Goal: Task Accomplishment & Management: Complete application form

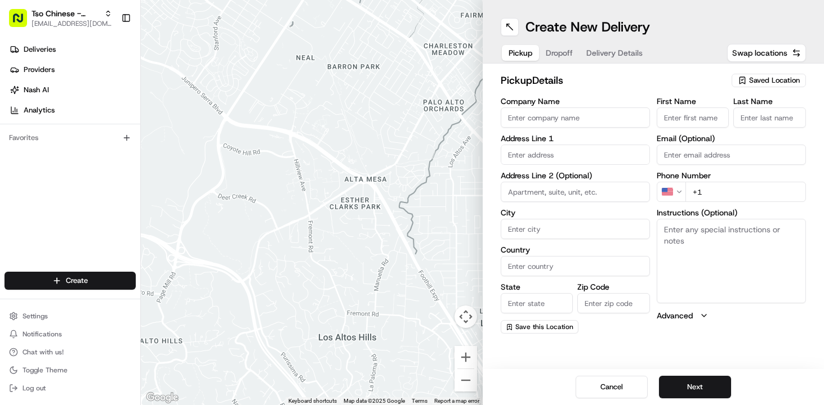
click at [743, 83] on icon "button" at bounding box center [741, 80] width 9 height 9
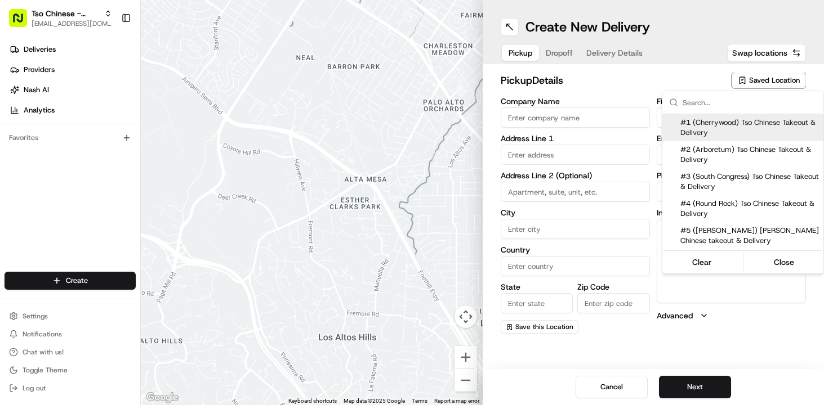
click at [703, 126] on span "#1 (Cherrywood) Tso Chinese Takeout & Delivery" at bounding box center [749, 128] width 138 height 20
type input "#1 (Cherrywood) Tso Chinese Takeout & Delivery"
type input "3909 North Interstate Highway 35"
type input "Ste E-5"
type input "Austin"
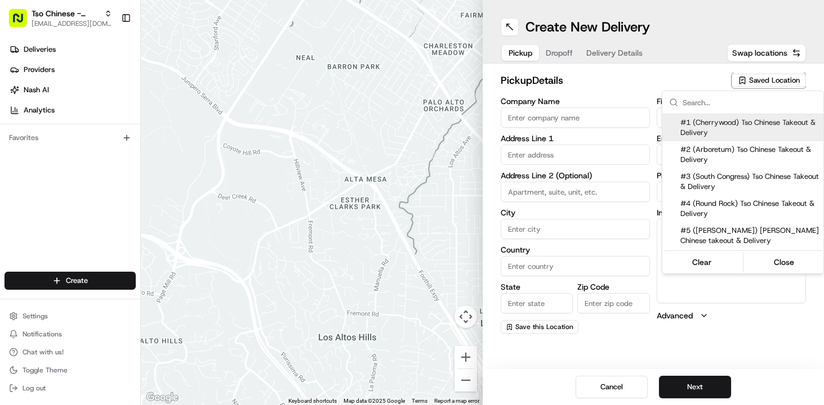
type input "US"
type input "TX"
type input "78722"
type input "+1 512 401 3232"
type textarea "Please make sure you're given an invoice for customers and catering labels when…"
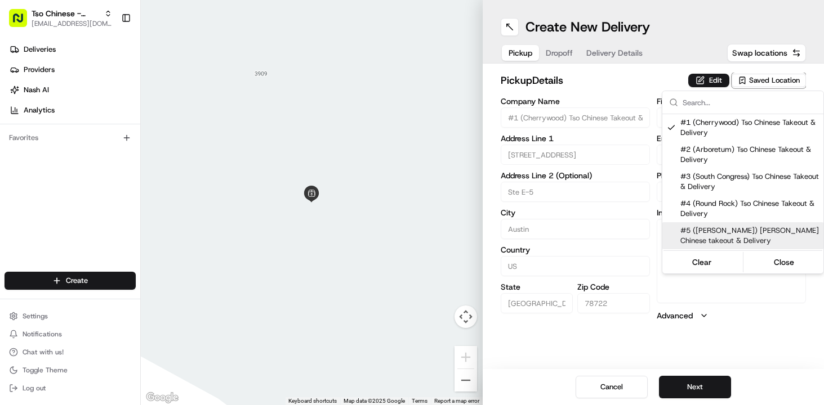
click at [590, 346] on html "Tso Chinese - Catering chelsea@tsochinese.com Toggle Sidebar Deliveries Provide…" at bounding box center [412, 202] width 824 height 405
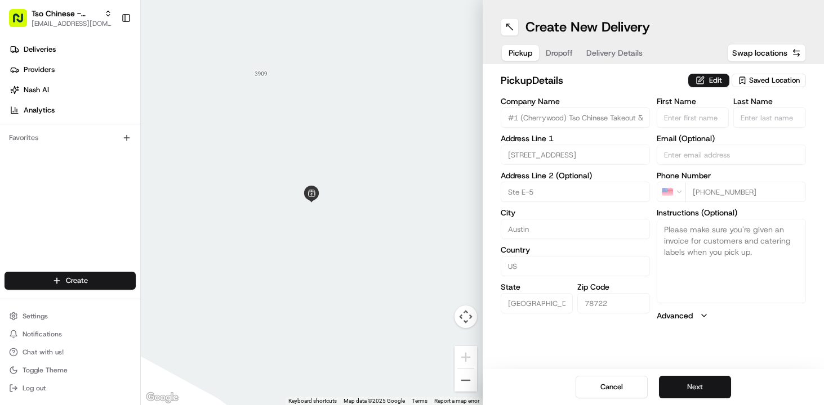
click at [685, 386] on button "Next" at bounding box center [695, 387] width 72 height 23
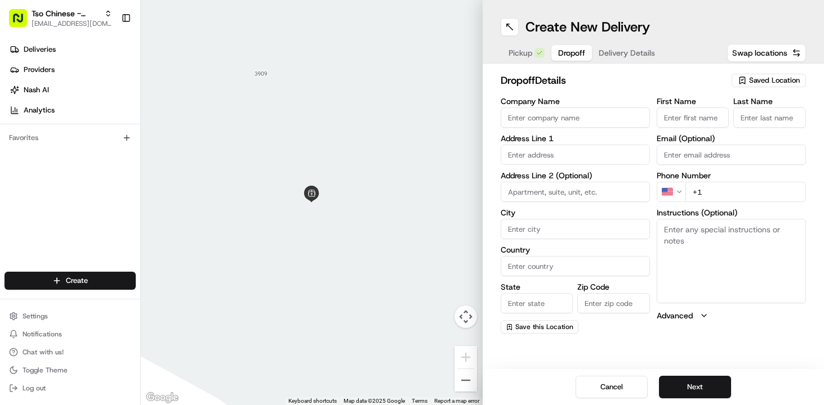
click at [588, 118] on input "Company Name" at bounding box center [574, 118] width 149 height 20
type input "Cienna"
click at [714, 195] on input "+1" at bounding box center [745, 192] width 120 height 20
paste input "512 680 8655"
type input "+1 512 680 8655"
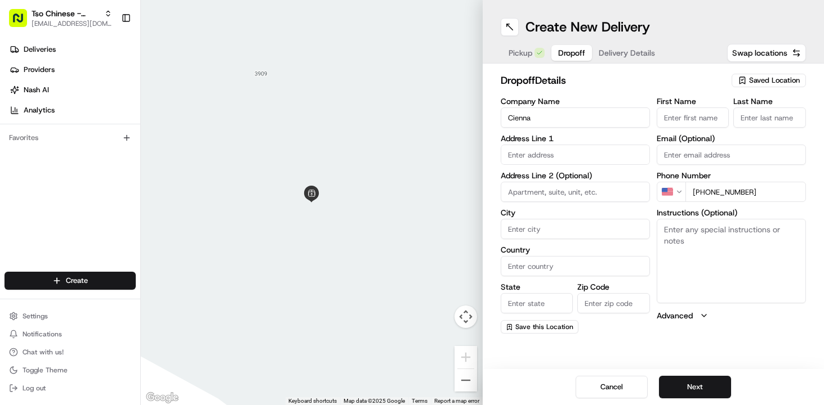
click at [682, 252] on textarea "Instructions (Optional)" at bounding box center [730, 261] width 149 height 84
paste textarea "We are located in the specialty pavilion on the 2nd floor. If the driver calls …"
type textarea "We are located in the specialty pavilion on the 2nd floor. If the driver calls …"
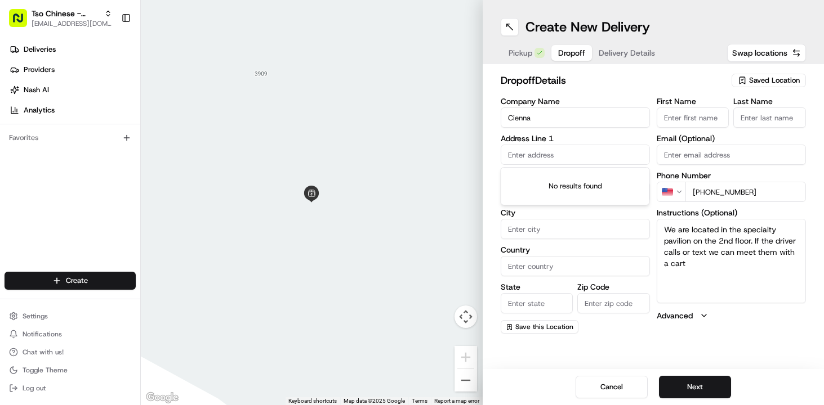
click at [534, 151] on input "text" at bounding box center [574, 155] width 149 height 20
paste input "4910 Mueller Blvd Suite 200"
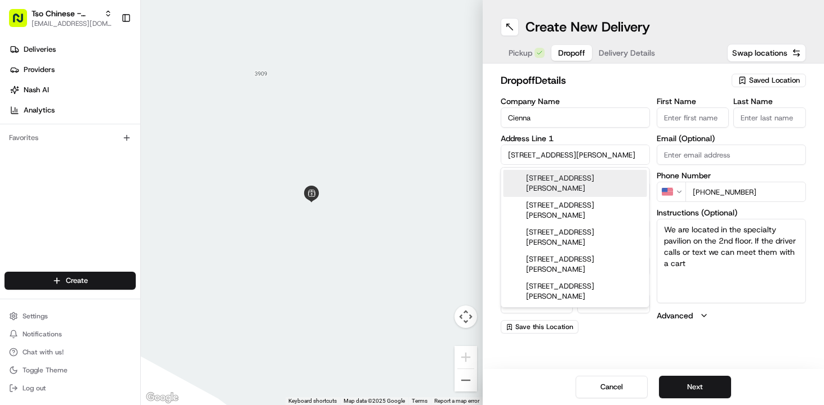
click at [551, 181] on div "4910 Mueller Blvd suite 200, Austin, TX" at bounding box center [575, 183] width 144 height 27
type input "[STREET_ADDRESS][PERSON_NAME]"
type input "200"
type input "Austin"
type input "United States"
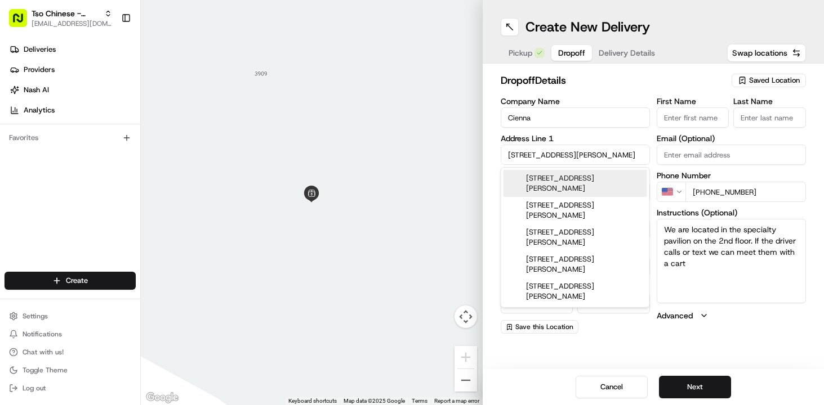
type input "TX"
type input "78723"
type input "4910 Mueller Boulevard"
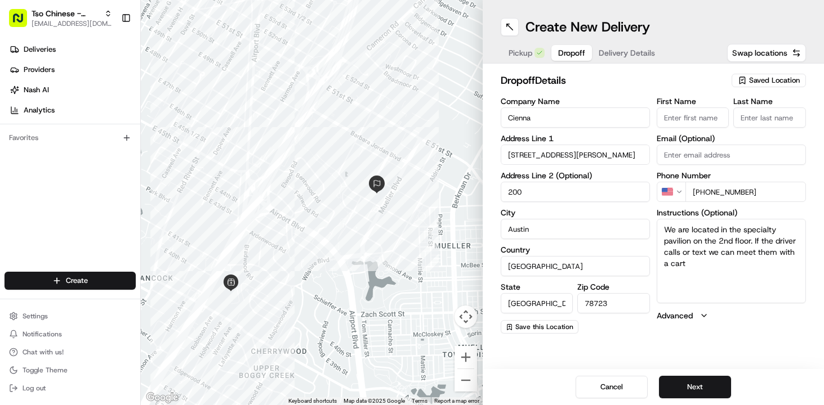
click at [587, 327] on div "Company Name Cienna Address Line 1 4910 Mueller Boulevard Address Line 2 (Optio…" at bounding box center [574, 215] width 149 height 236
click at [682, 148] on input "Email (Optional)" at bounding box center [730, 155] width 149 height 20
paste input "cece1234@gmail.com"
type input "cece1234@gmail.com"
click at [642, 178] on label "Address Line 2 (Optional)" at bounding box center [574, 176] width 149 height 8
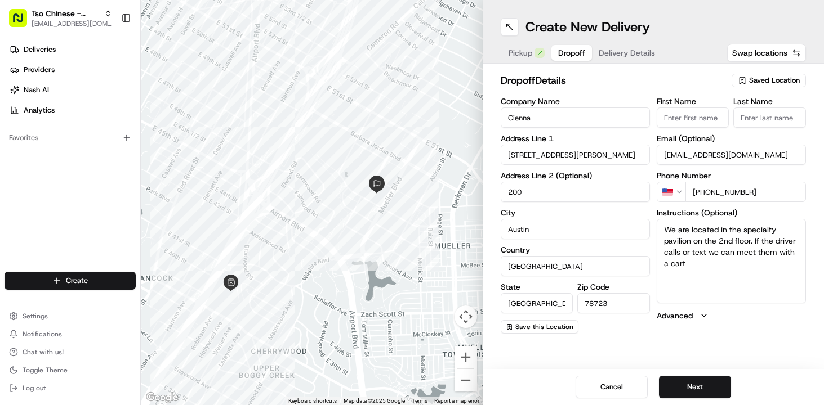
click at [677, 122] on input "First Name" at bounding box center [692, 118] width 73 height 20
type input "Cienna"
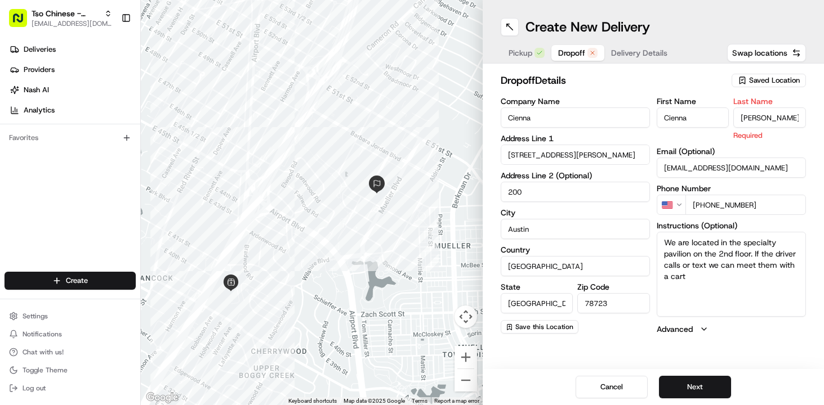
type input "Finch"
click at [691, 88] on div "dropoff Details Saved Location" at bounding box center [653, 83] width 306 height 20
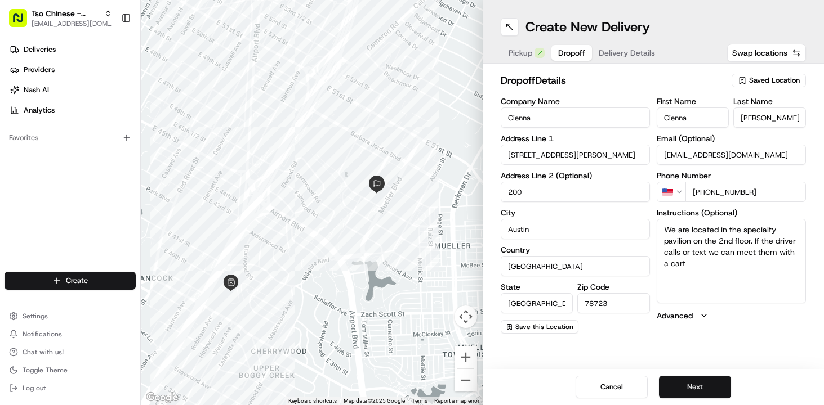
click at [688, 383] on button "Next" at bounding box center [695, 387] width 72 height 23
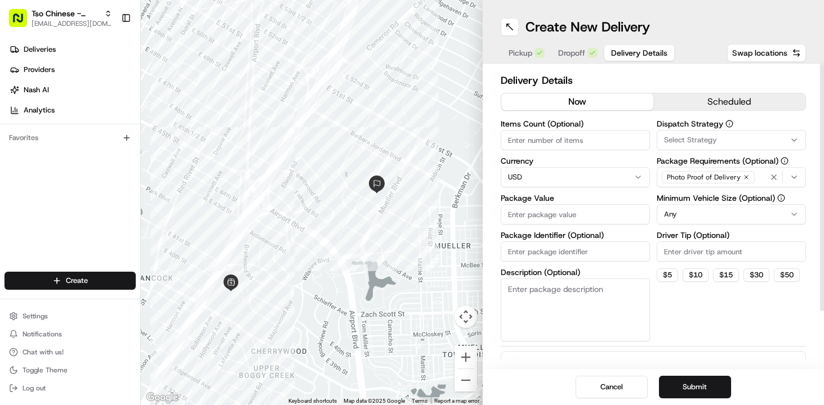
click at [705, 97] on button "scheduled" at bounding box center [729, 101] width 152 height 17
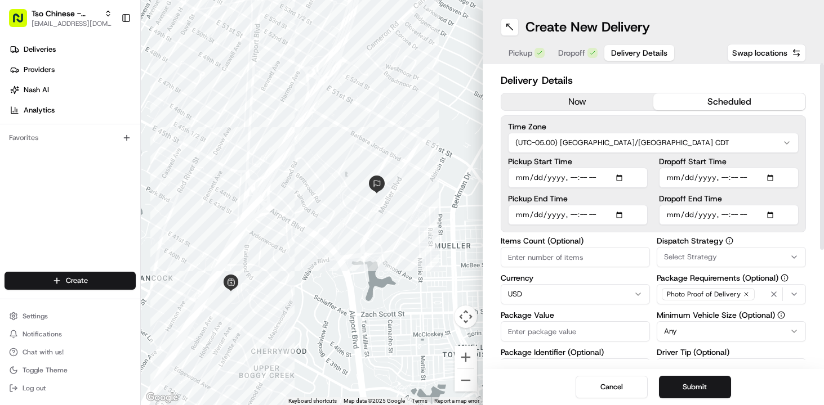
click at [622, 179] on input "Pickup Start Time" at bounding box center [578, 178] width 140 height 20
click at [592, 176] on input "Pickup Start Time" at bounding box center [578, 178] width 140 height 20
click at [580, 176] on input "Pickup Start Time" at bounding box center [578, 178] width 140 height 20
type input "2025-08-18T11:25"
click at [772, 217] on input "Dropoff End Time" at bounding box center [729, 215] width 140 height 20
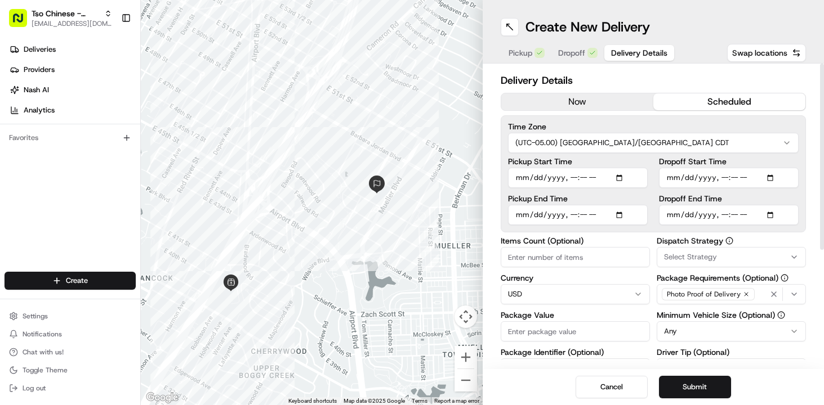
type input "2025-08-18T11:45"
click at [556, 273] on div "Items Count (Optional) Currency USD Package Value Package Identifier (Optional)…" at bounding box center [574, 348] width 149 height 222
click at [534, 261] on input "Items Count (Optional)" at bounding box center [574, 257] width 149 height 20
click at [537, 324] on input "Package Value" at bounding box center [574, 331] width 149 height 20
type input "428"
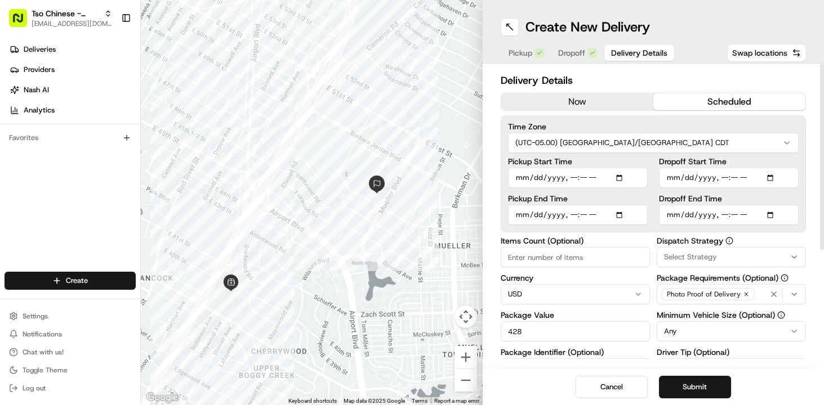
click at [507, 346] on div "Items Count (Optional) Currency USD Package Value 428 Package Identifier (Optio…" at bounding box center [574, 348] width 149 height 222
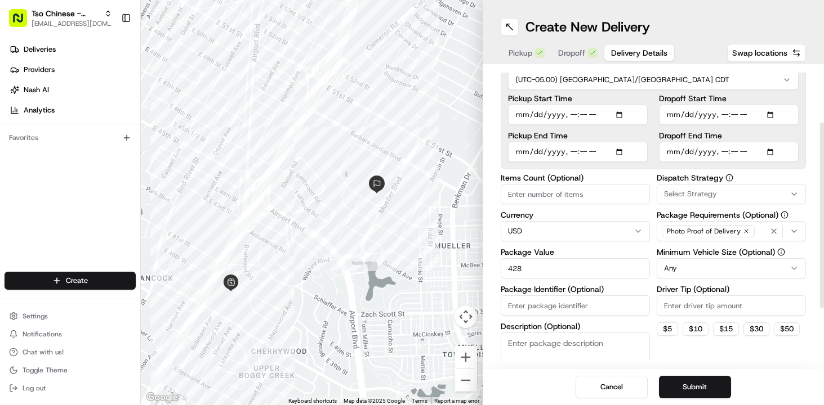
scroll to position [95, 0]
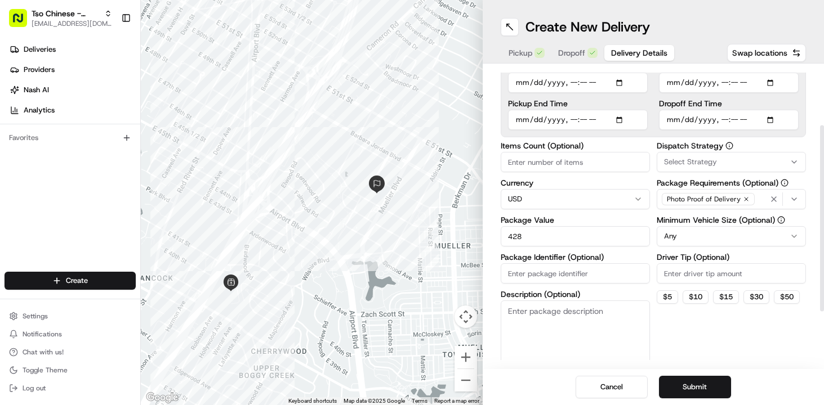
click at [536, 275] on input "Package Identifier (Optional)" at bounding box center [574, 273] width 149 height 20
type input "936"
click at [609, 292] on label "Description (Optional)" at bounding box center [574, 294] width 149 height 8
click at [609, 301] on textarea "Description (Optional)" at bounding box center [574, 332] width 149 height 63
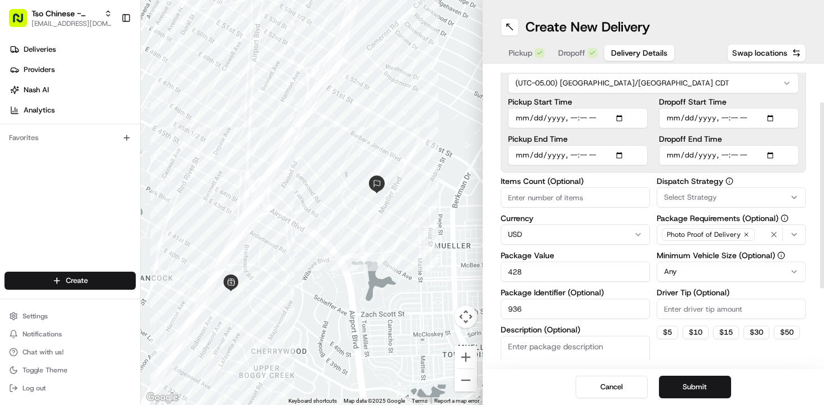
scroll to position [56, 0]
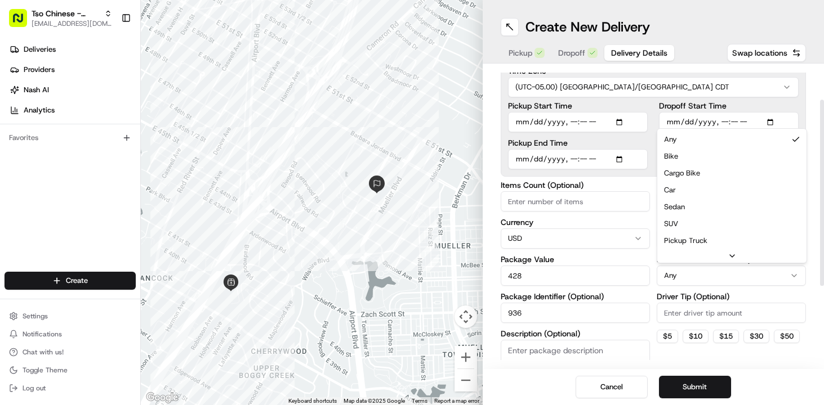
click at [693, 279] on html "Tso Chinese - Catering chelsea@tsochinese.com Toggle Sidebar Deliveries Provide…" at bounding box center [412, 202] width 824 height 405
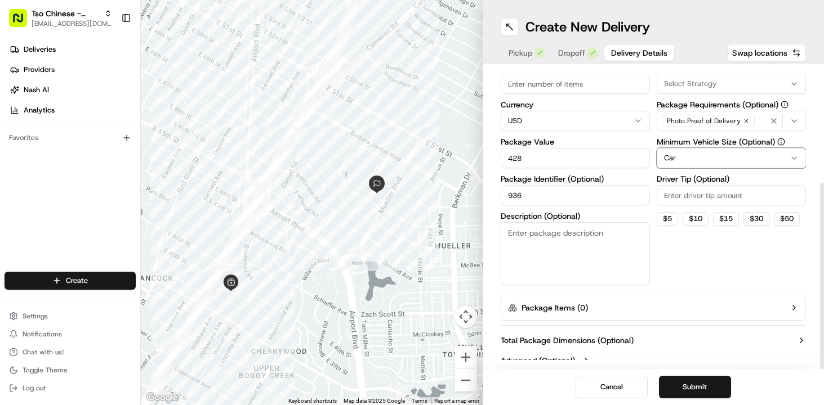
scroll to position [184, 0]
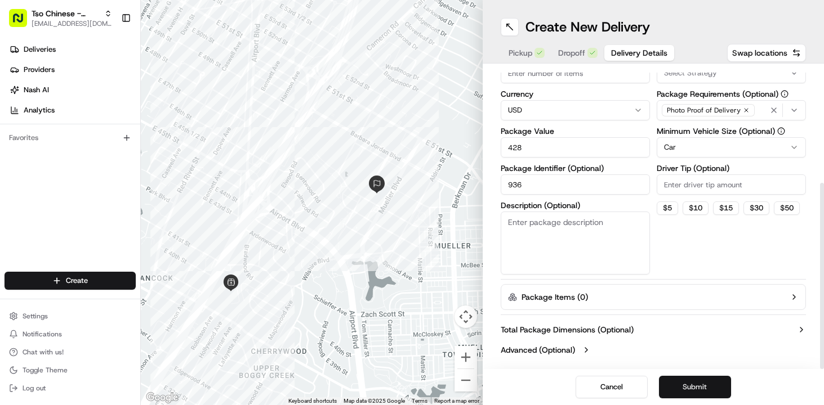
click at [691, 394] on button "Submit" at bounding box center [695, 387] width 72 height 23
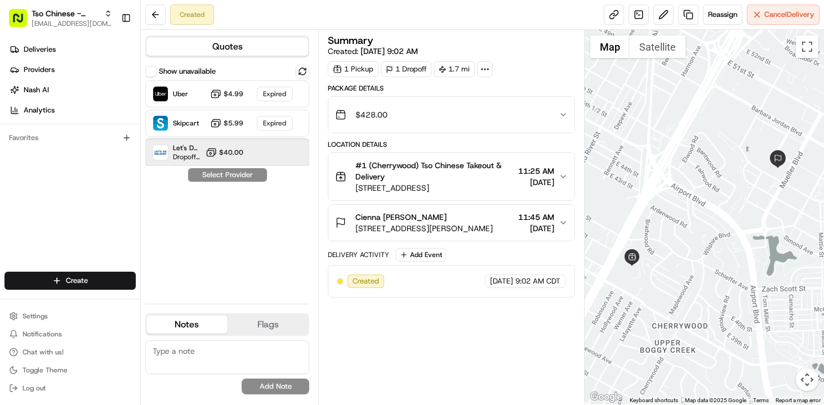
click at [257, 145] on div "Let's Do Delivery Dropoff ETA - $40.00" at bounding box center [227, 152] width 164 height 27
click at [261, 214] on div "Show unavailable Uber $4.99 Expired Skipcart $5.99 Expired Let's Do Delivery Dr…" at bounding box center [227, 180] width 164 height 230
click at [232, 364] on textarea at bounding box center [227, 358] width 164 height 34
click at [199, 352] on textarea at bounding box center [227, 358] width 164 height 34
paste textarea "My phone number is 512-680-8655 contact Cienna. We are located in the specialty…"
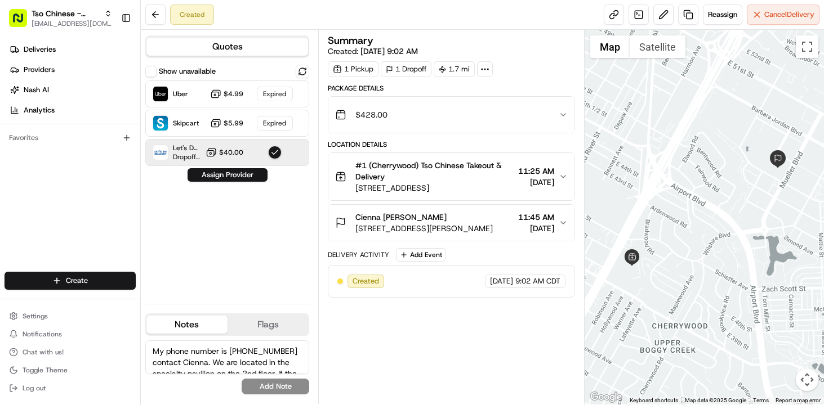
scroll to position [28, 0]
type textarea "My phone number is 512-680-8655 contact Cienna. We are located in the specialty…"
click at [270, 388] on button "Add Note" at bounding box center [276, 387] width 68 height 16
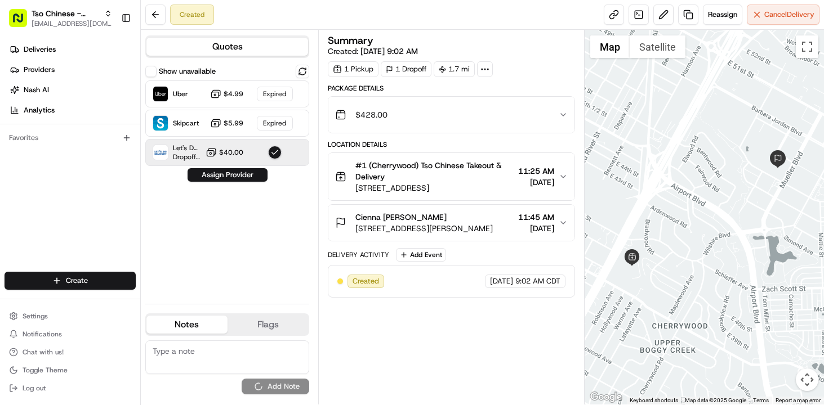
scroll to position [0, 0]
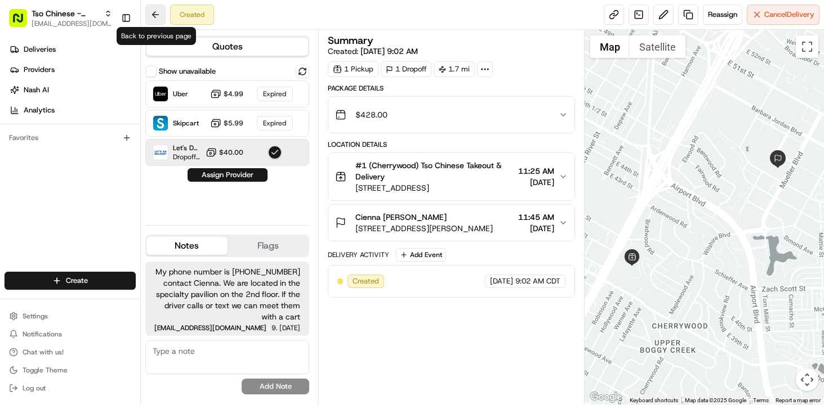
click at [157, 10] on button at bounding box center [155, 15] width 20 height 20
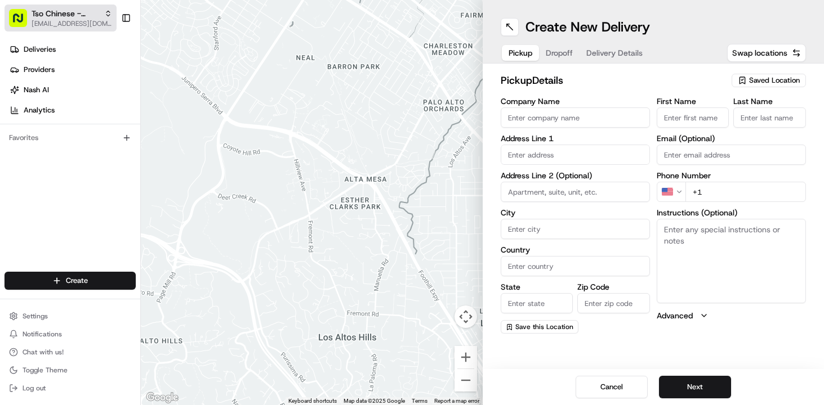
click at [70, 14] on span "Tso Chinese - Catering" at bounding box center [66, 13] width 68 height 11
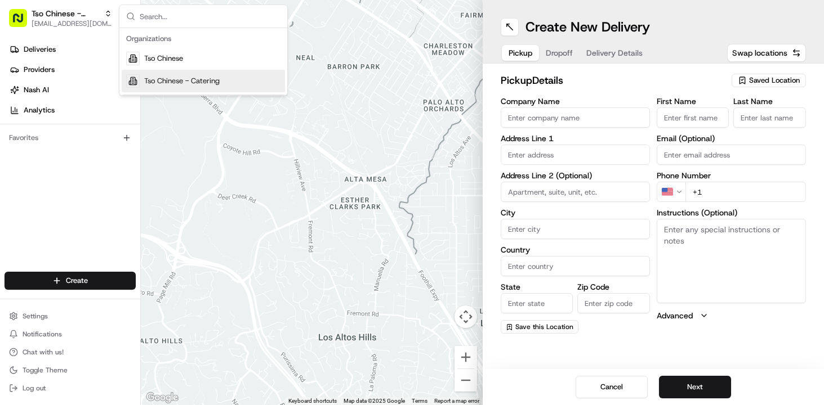
click at [164, 81] on span "Tso Chinese - Catering" at bounding box center [181, 81] width 75 height 10
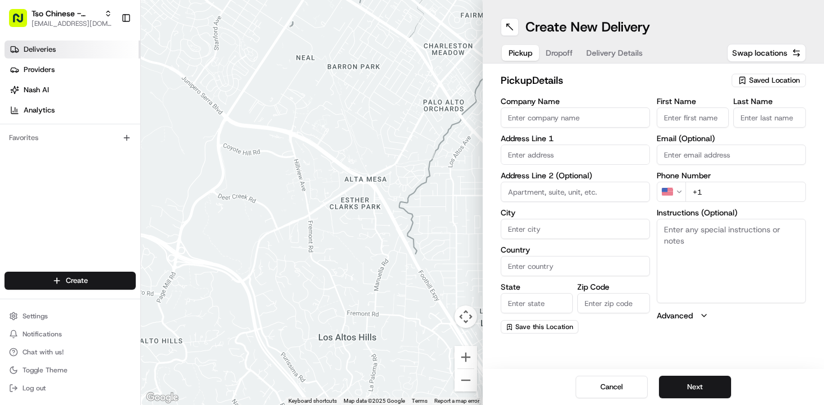
click at [53, 50] on span "Deliveries" at bounding box center [40, 49] width 32 height 10
